Goal: Answer question/provide support: Answer question/provide support

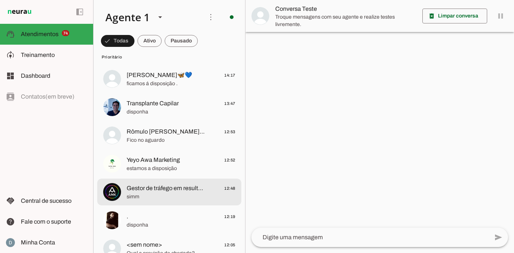
scroll to position [239, 0]
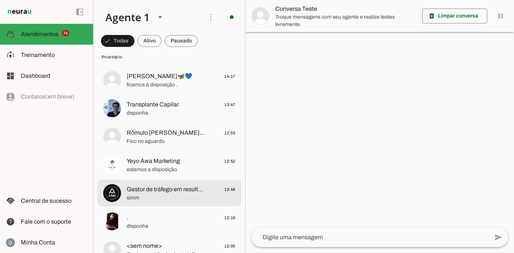
click at [169, 190] on span "Gestor de tráfego em resultados" at bounding box center [166, 189] width 78 height 9
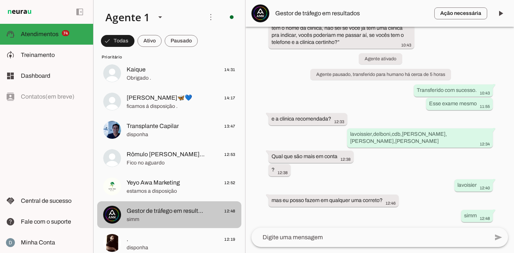
scroll to position [215, 0]
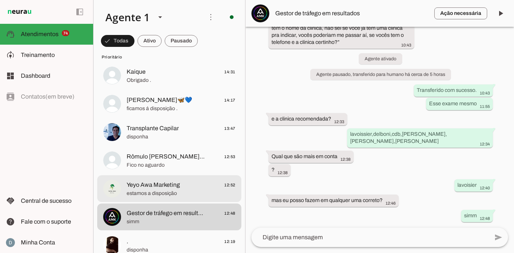
click at [169, 190] on span "estamos a disposição" at bounding box center [181, 193] width 109 height 7
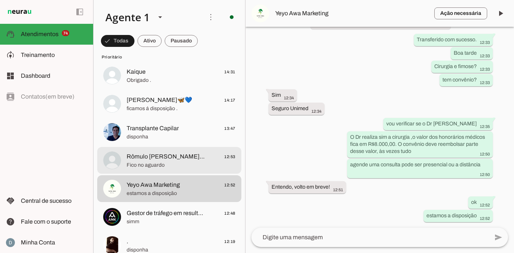
click at [165, 166] on span "Fico no aguardo" at bounding box center [181, 165] width 109 height 7
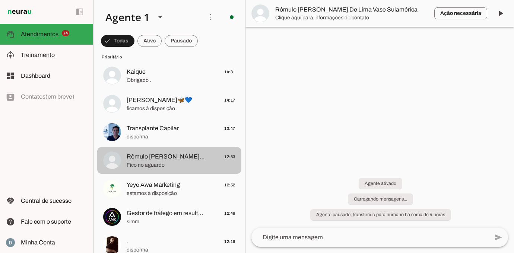
scroll to position [428, 0]
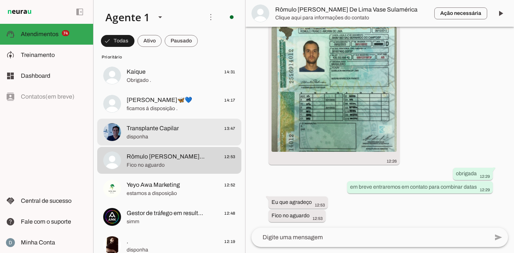
click at [161, 130] on span "Transplante Capilar" at bounding box center [153, 128] width 52 height 9
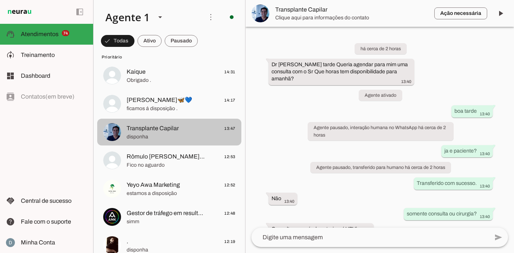
scroll to position [238, 0]
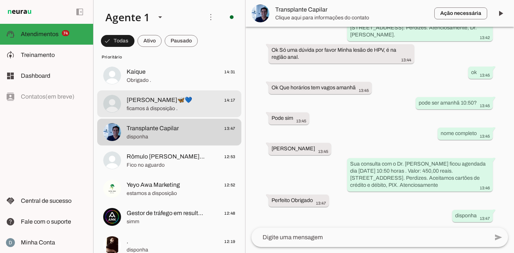
click at [155, 107] on span "ficamos á disposição ." at bounding box center [181, 108] width 109 height 7
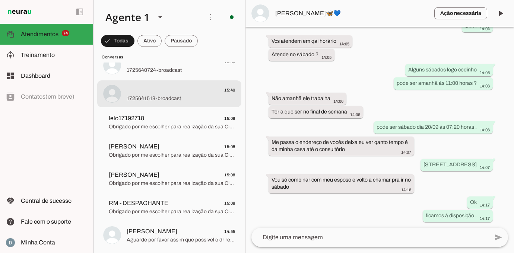
scroll to position [2790, 0]
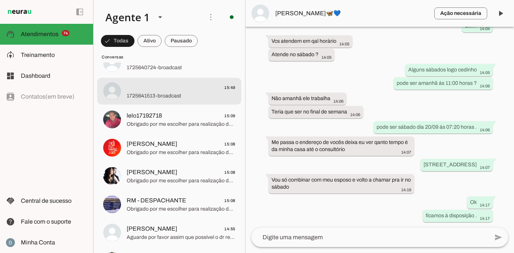
click at [154, 100] on md-item "15:49 1725641513-broadcast" at bounding box center [169, 91] width 144 height 27
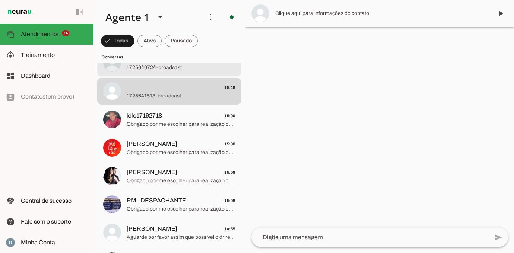
click at [152, 65] on span "1725640724-broadcast" at bounding box center [181, 67] width 109 height 7
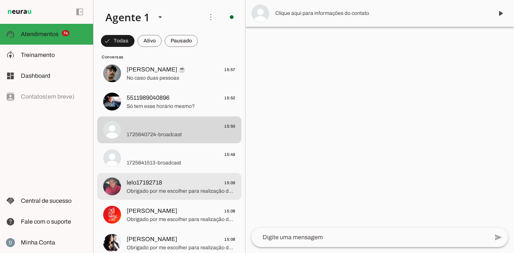
scroll to position [2702, 0]
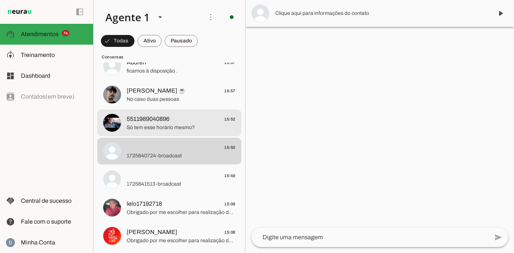
click at [158, 125] on span "Só tem esse horário mesmo?" at bounding box center [181, 127] width 109 height 7
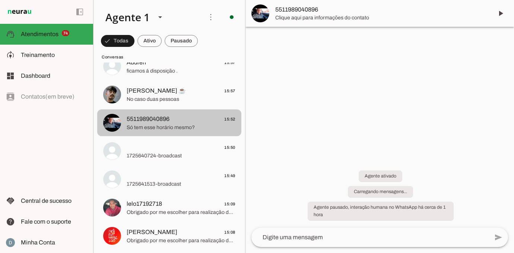
scroll to position [272, 0]
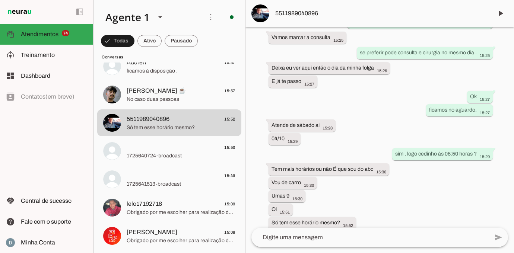
click at [285, 240] on textarea at bounding box center [370, 237] width 237 height 9
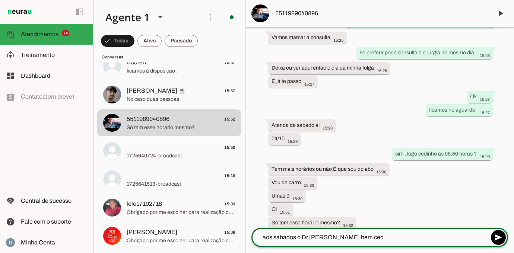
type textarea "aos sabados o Dr atende bem cedo"
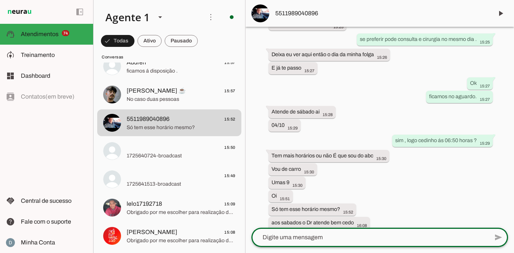
scroll to position [287, 0]
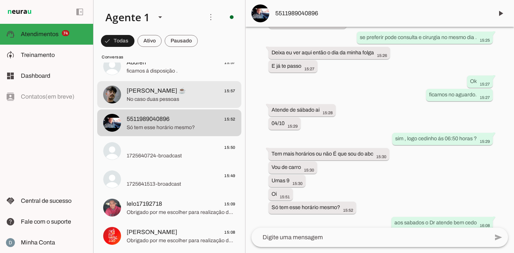
click at [158, 97] on span "No caso duas pessoas" at bounding box center [181, 99] width 109 height 7
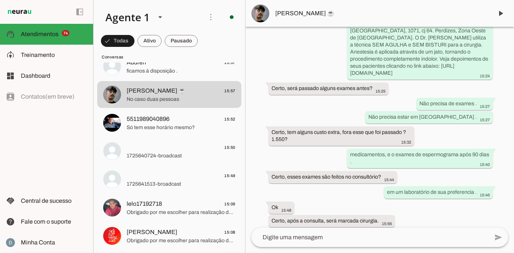
scroll to position [210, 0]
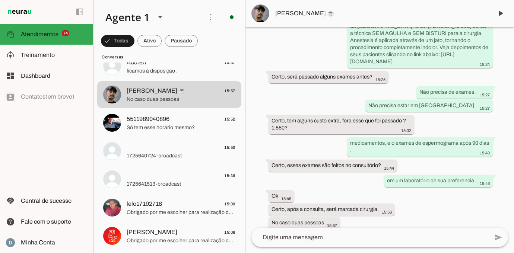
click at [279, 241] on textarea at bounding box center [370, 237] width 237 height 9
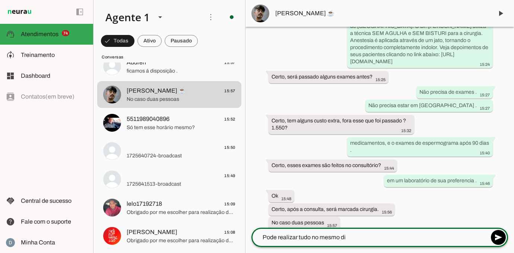
type textarea "Pode realizar tudo no mesmo dia"
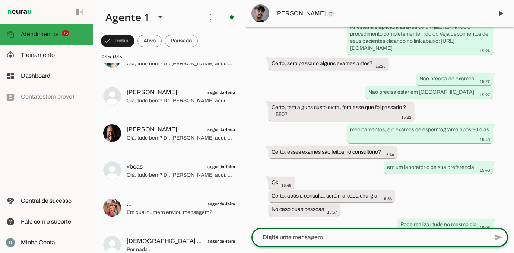
scroll to position [0, 0]
